Goal: Information Seeking & Learning: Find specific fact

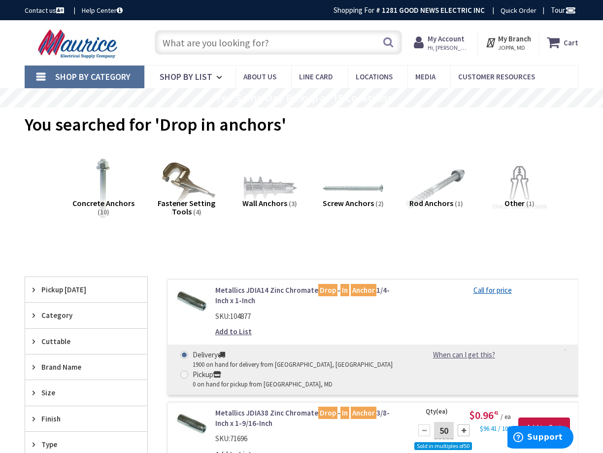
click at [262, 43] on input "text" at bounding box center [278, 42] width 247 height 25
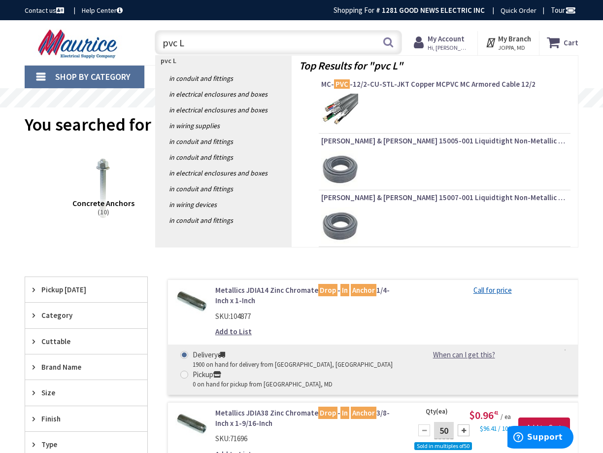
type input "pvc LR"
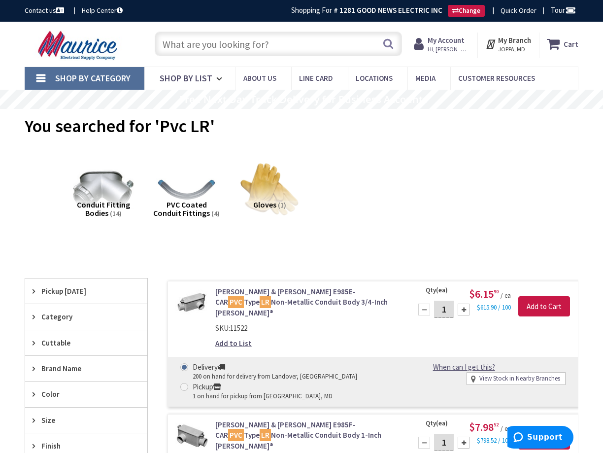
click at [285, 39] on input "text" at bounding box center [278, 44] width 247 height 25
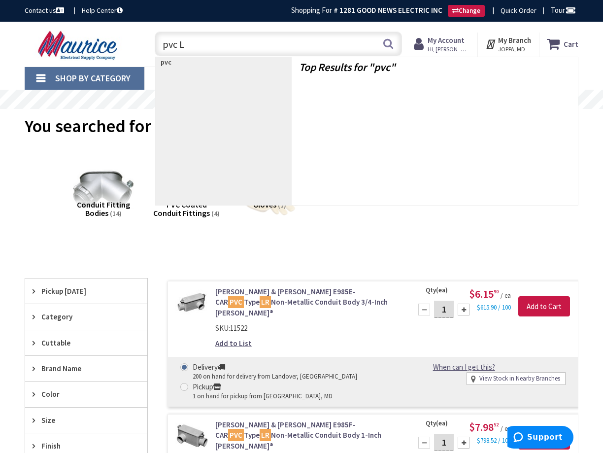
type input "pvc LL"
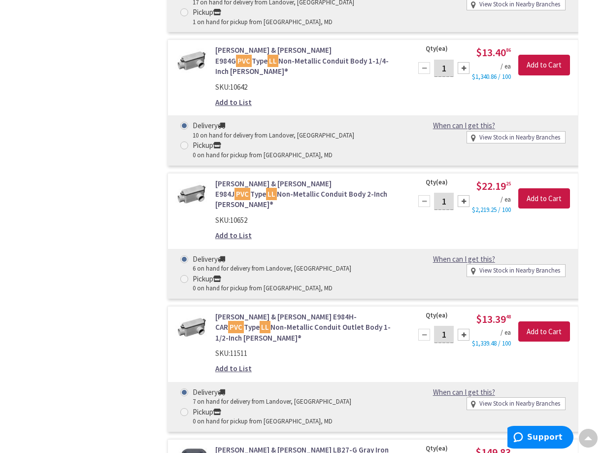
scroll to position [642, 0]
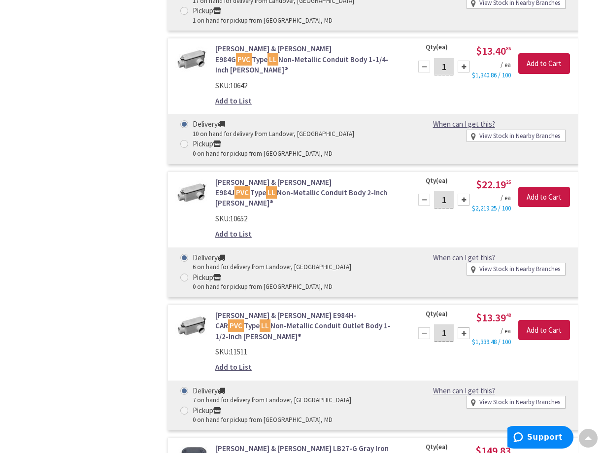
click at [336, 177] on link "Thomas & Betts E984J PVC Type LL Non-Metallic Conduit Body 2-Inch Carlon®" at bounding box center [307, 193] width 184 height 32
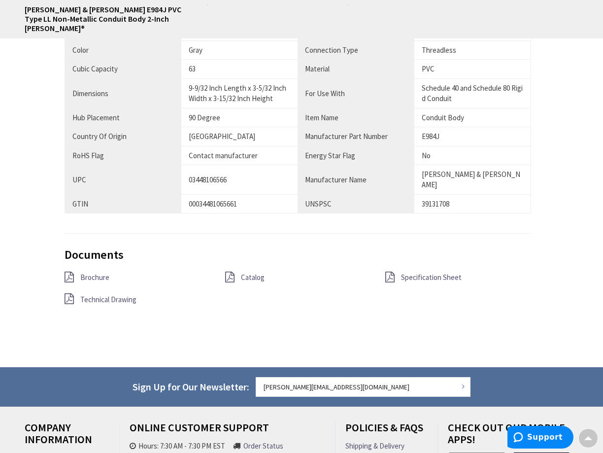
scroll to position [709, 0]
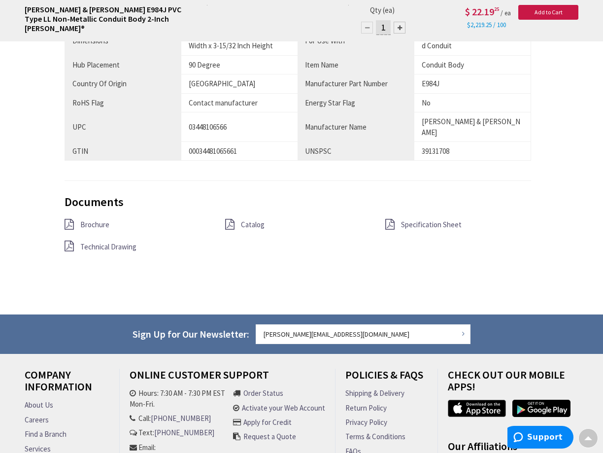
click at [407, 220] on span "Specification Sheet" at bounding box center [431, 224] width 61 height 9
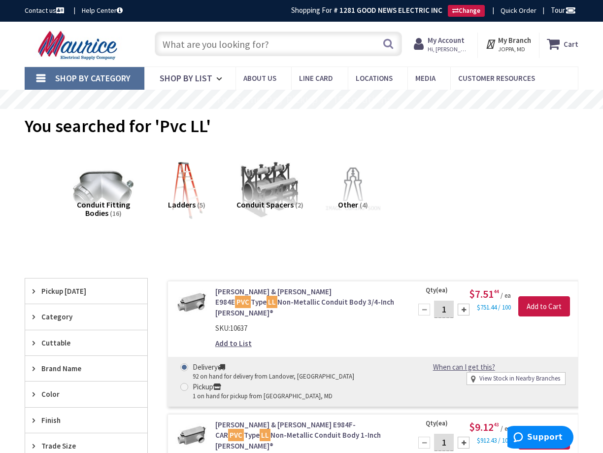
click at [273, 47] on input "text" at bounding box center [278, 44] width 247 height 25
type input "p"
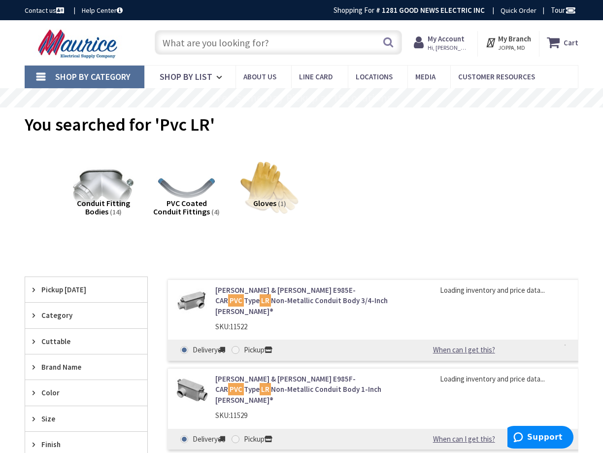
click at [273, 294] on link "Thomas & Betts E985E-CAR PVC Type LR Non-Metallic Conduit Body 3/4-Inch Carlon®" at bounding box center [307, 301] width 184 height 32
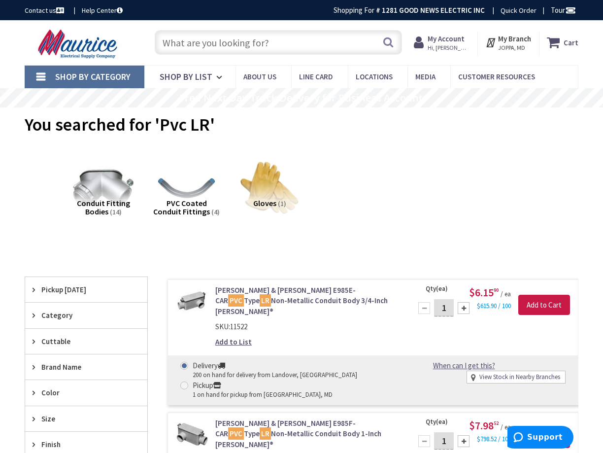
click at [264, 302] on link "Thomas & Betts E985E-CAR PVC Type LR Non-Metallic Conduit Body 3/4-Inch Carlon®" at bounding box center [307, 301] width 184 height 32
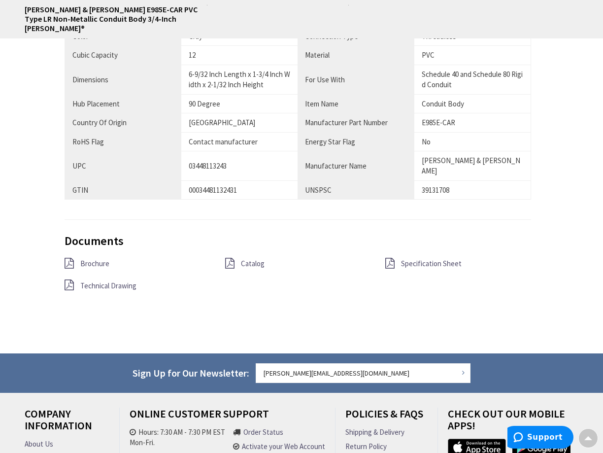
scroll to position [641, 0]
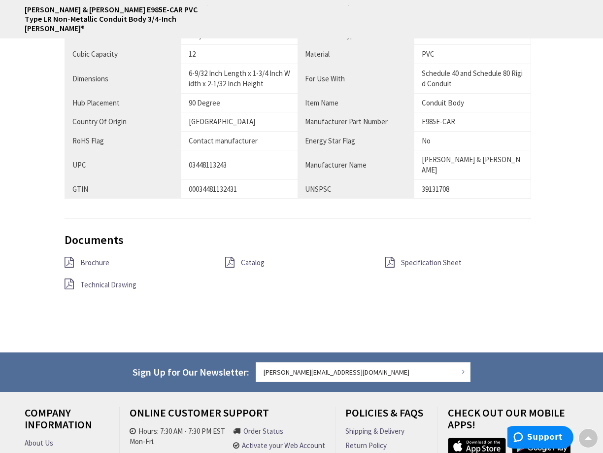
click at [441, 258] on span "Specification Sheet" at bounding box center [431, 262] width 61 height 9
